Goal: Navigation & Orientation: Find specific page/section

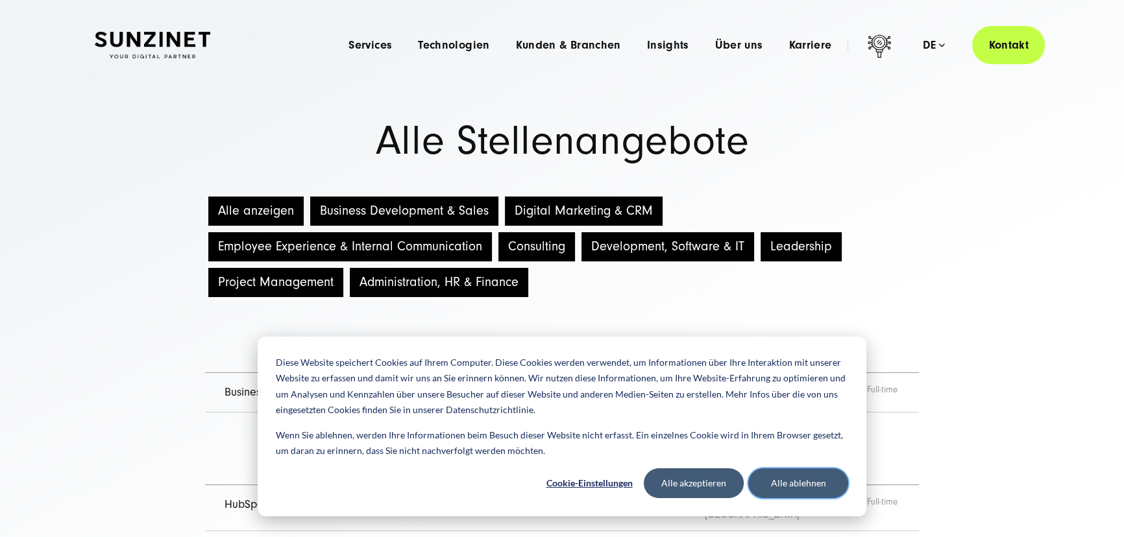
click at [789, 487] on button "Alle ablehnen" at bounding box center [798, 484] width 100 height 30
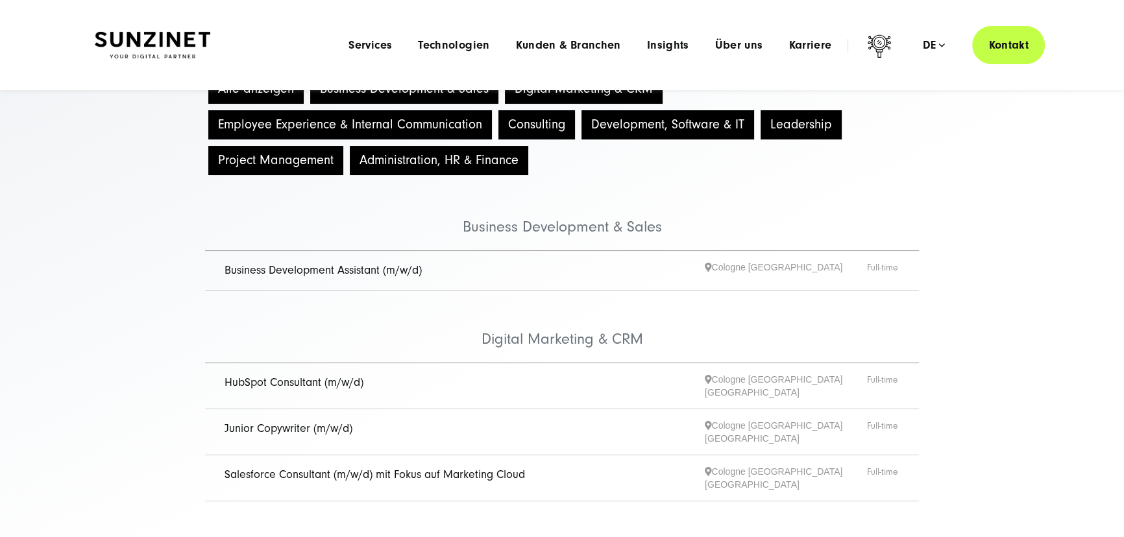
scroll to position [117, 0]
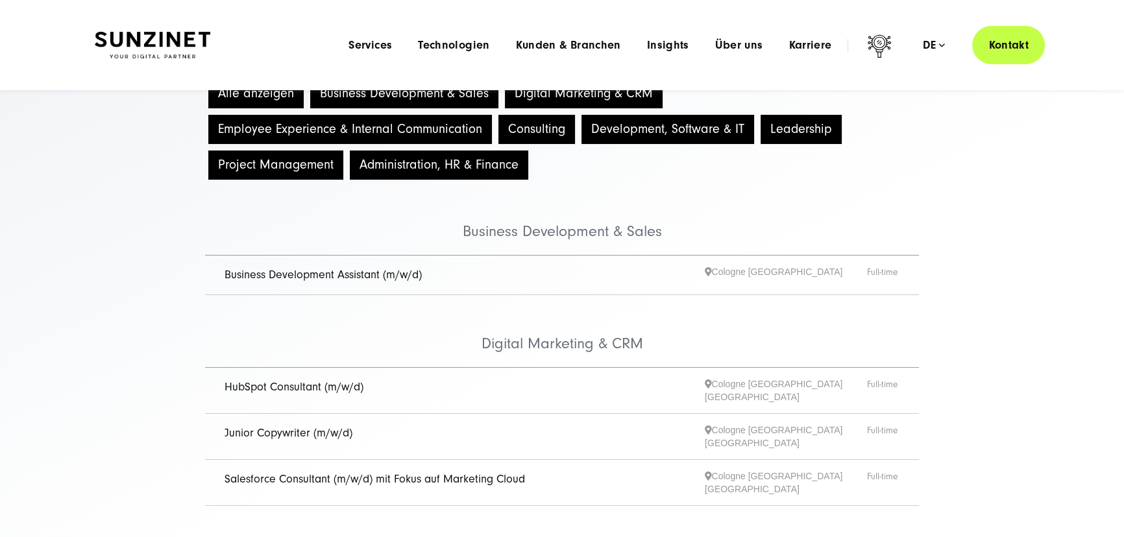
click at [291, 428] on link "Junior Copywriter (m/w/d)" at bounding box center [289, 433] width 128 height 14
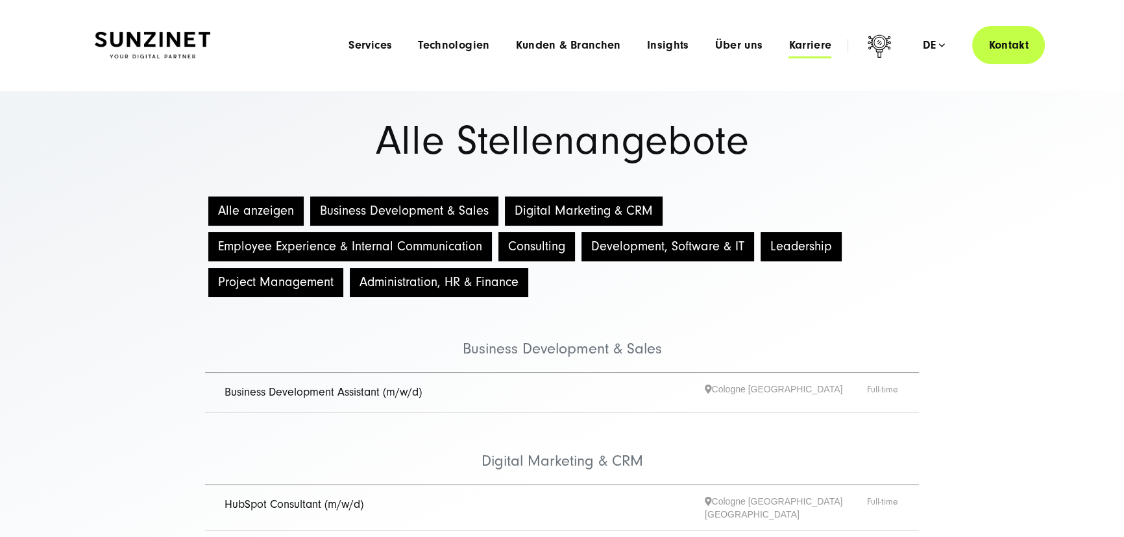
click at [815, 45] on span "Karriere" at bounding box center [810, 45] width 43 height 13
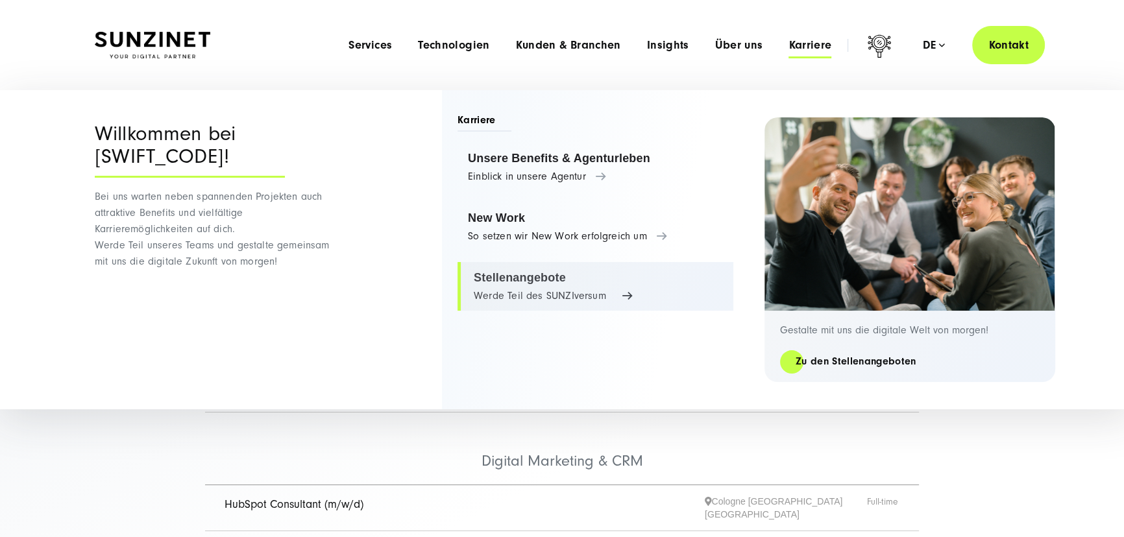
click at [511, 279] on link "Stellenangebote Werde Teil des SUNZIversum" at bounding box center [596, 286] width 276 height 49
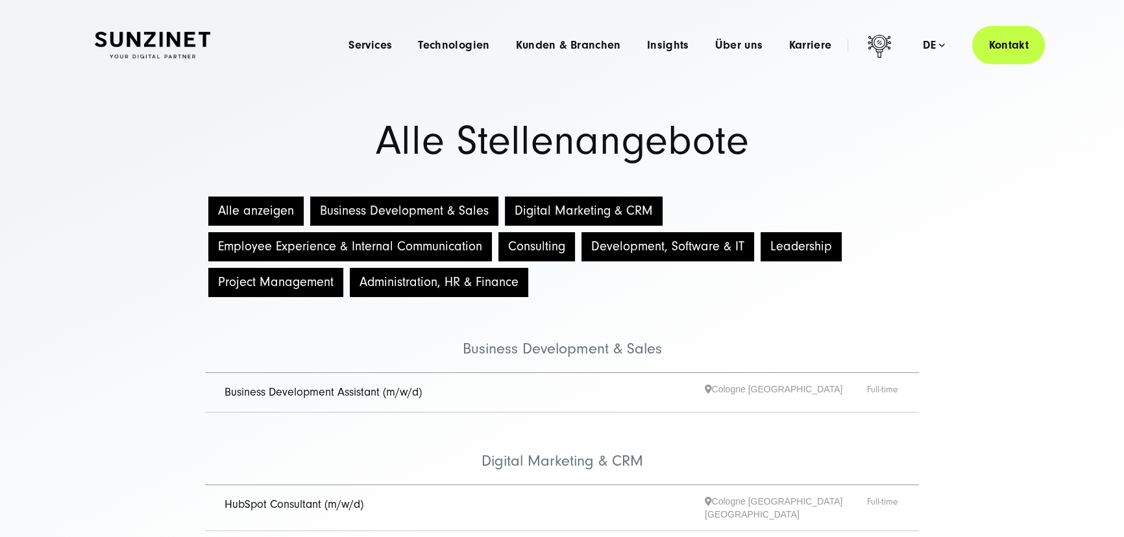
click at [432, 211] on button "Business Development & Sales" at bounding box center [404, 211] width 188 height 29
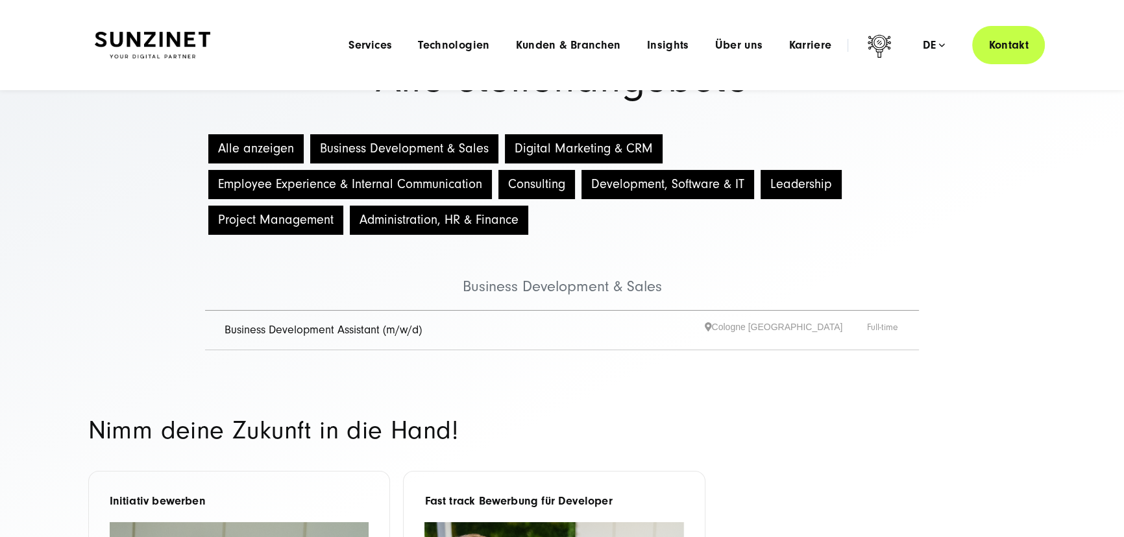
scroll to position [58, 0]
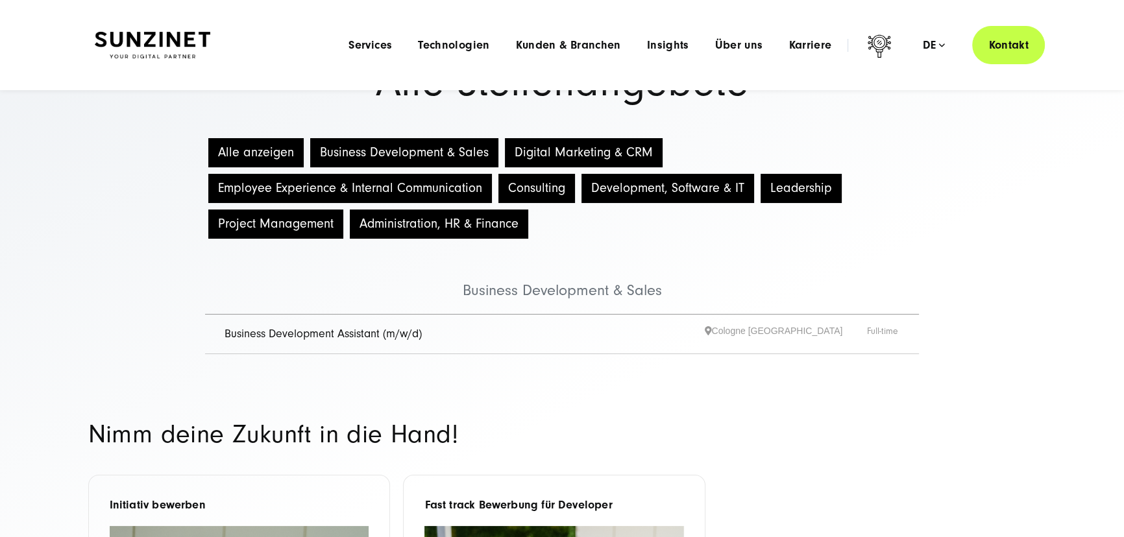
click at [545, 150] on button "Digital Marketing & CRM" at bounding box center [584, 152] width 158 height 29
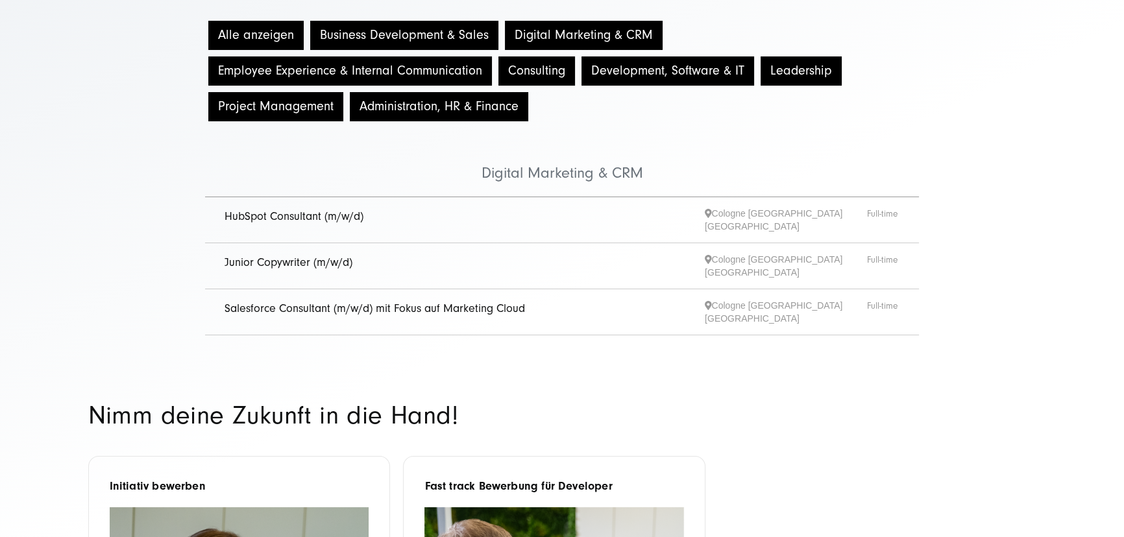
scroll to position [177, 0]
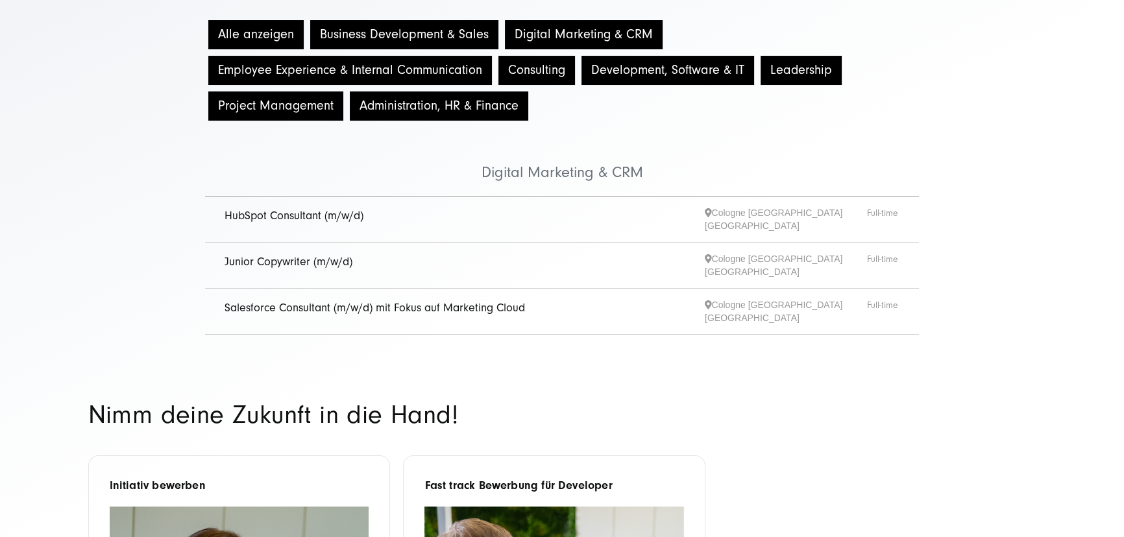
click at [415, 35] on button "Business Development & Sales" at bounding box center [404, 34] width 188 height 29
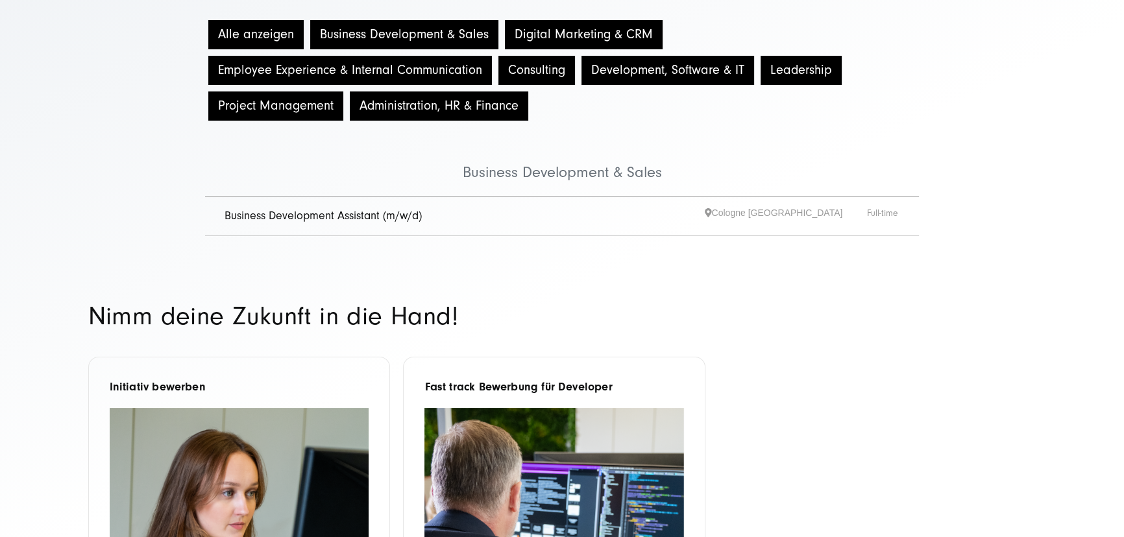
click at [362, 215] on link "Business Development Assistant (m/w/d)" at bounding box center [323, 216] width 197 height 14
